Goal: Information Seeking & Learning: Learn about a topic

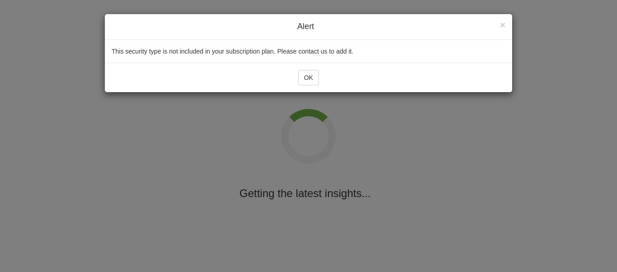
drag, startPoint x: 0, startPoint y: 0, endPoint x: 295, endPoint y: 76, distance: 305.2
click at [295, 76] on div "OK" at bounding box center [309, 78] width 408 height 30
click at [304, 69] on div "OK" at bounding box center [309, 78] width 408 height 30
click at [308, 75] on button "OK" at bounding box center [308, 77] width 21 height 15
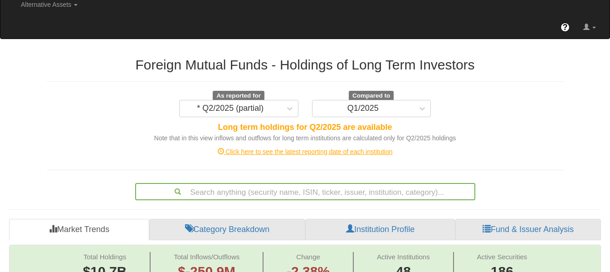
scroll to position [54, 0]
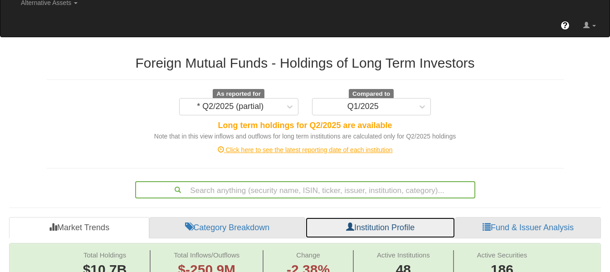
click at [394, 217] on link "Institution Profile" at bounding box center [380, 228] width 150 height 22
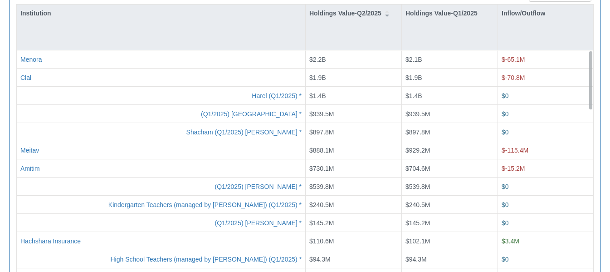
scroll to position [386, 0]
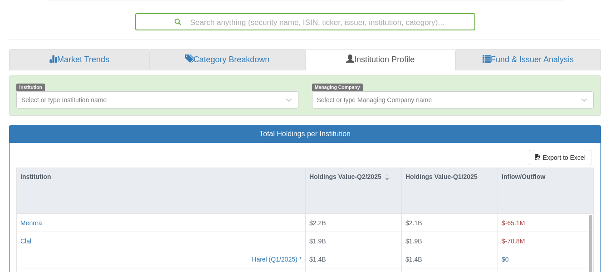
scroll to position [238, 0]
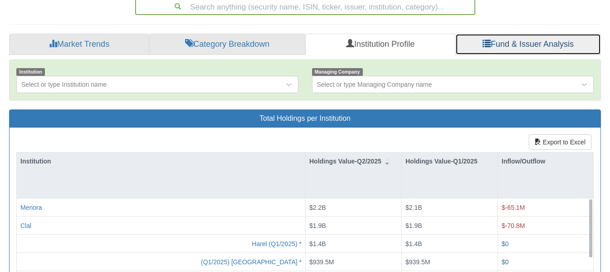
click at [532, 34] on link "Fund & Issuer Analysis" at bounding box center [529, 45] width 146 height 22
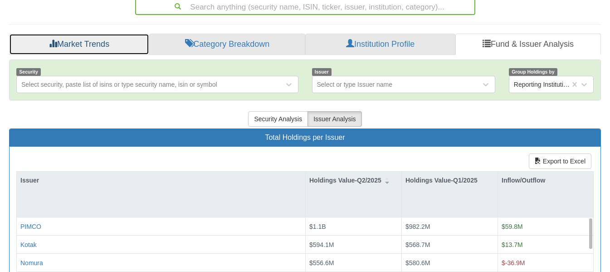
click at [84, 34] on link "Market Trends" at bounding box center [79, 45] width 140 height 22
